Goal: Task Accomplishment & Management: Manage account settings

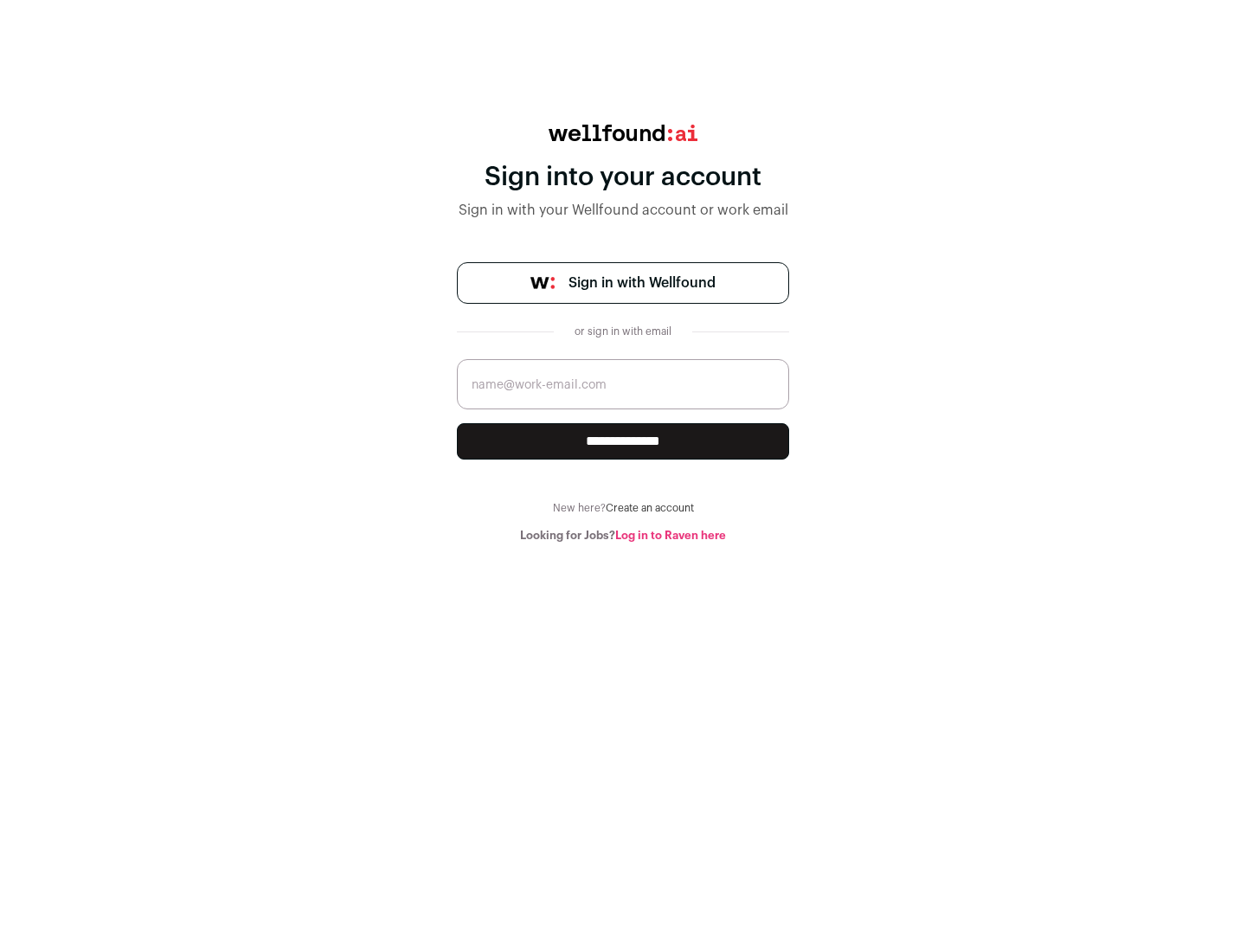
click at [641, 283] on span "Sign in with Wellfound" at bounding box center [642, 282] width 147 height 21
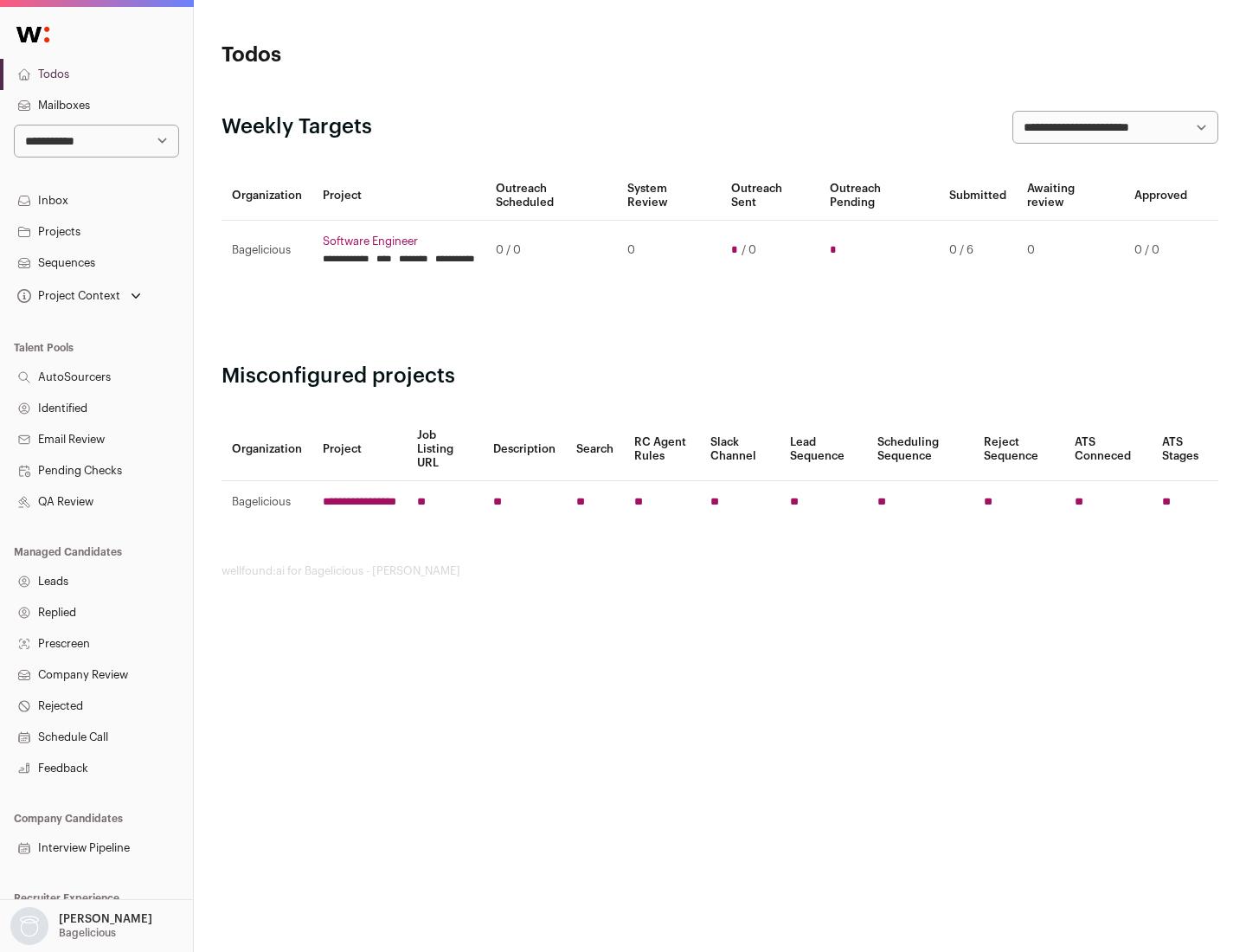
click at [96, 231] on link "Projects" at bounding box center [96, 232] width 193 height 31
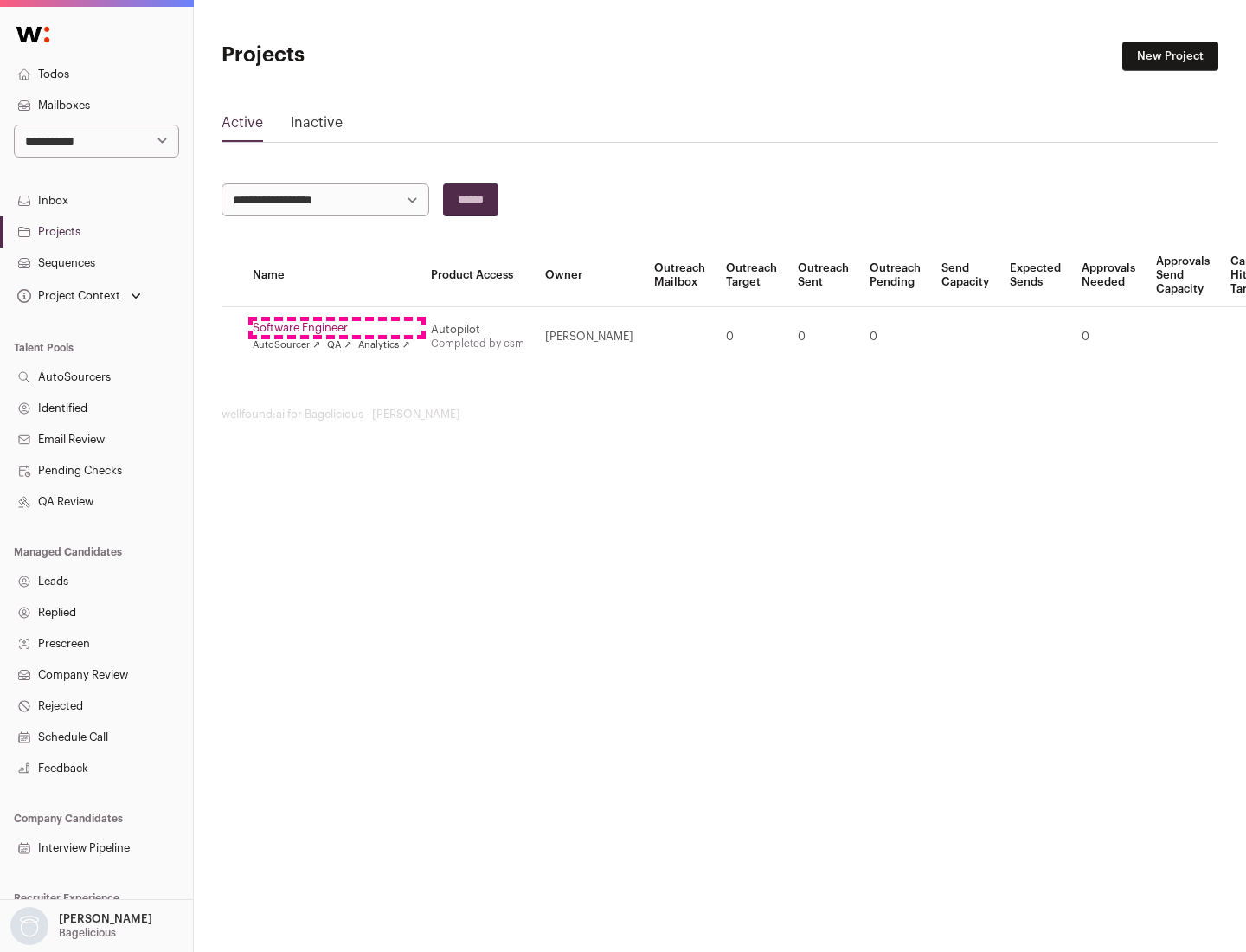
click at [336, 328] on link "Software Engineer" at bounding box center [331, 328] width 158 height 14
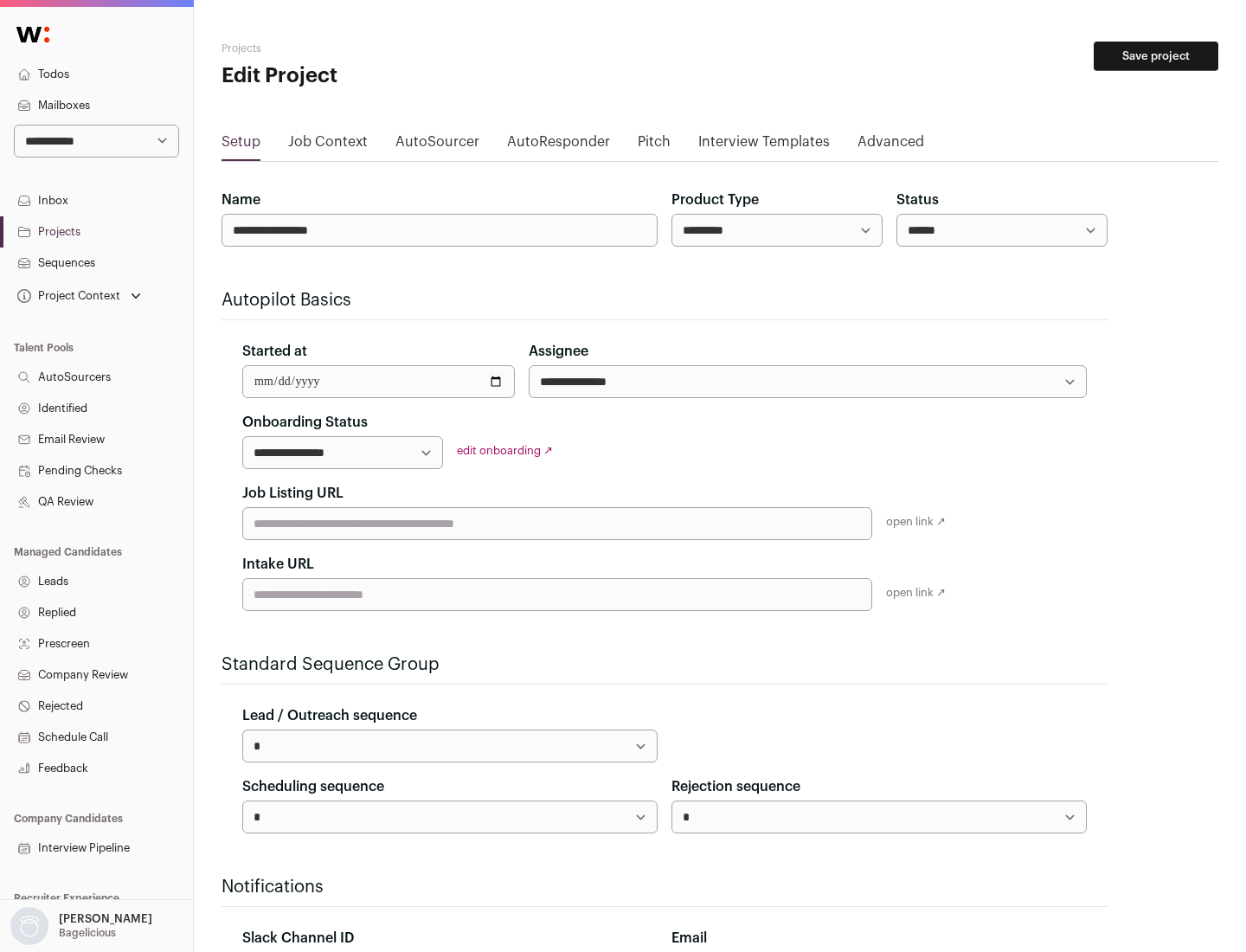
click at [1157, 56] on button "Save project" at bounding box center [1156, 56] width 125 height 29
